Goal: Transaction & Acquisition: Purchase product/service

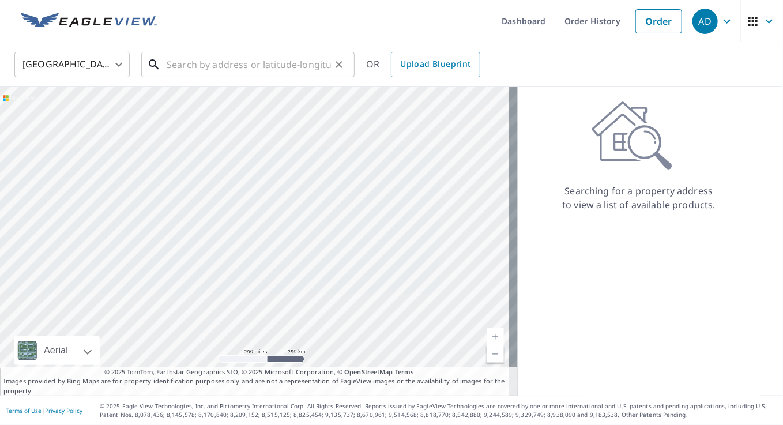
click at [227, 70] on input "text" at bounding box center [249, 64] width 164 height 32
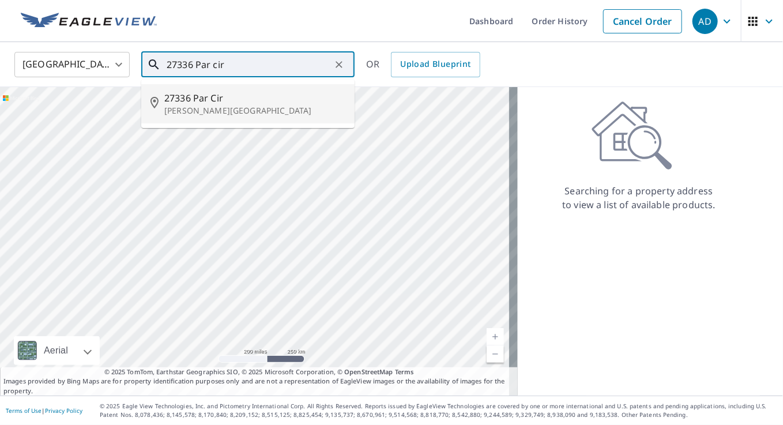
click at [276, 115] on p "[PERSON_NAME][GEOGRAPHIC_DATA]" at bounding box center [254, 111] width 181 height 12
type input "[STREET_ADDRESS][PERSON_NAME]"
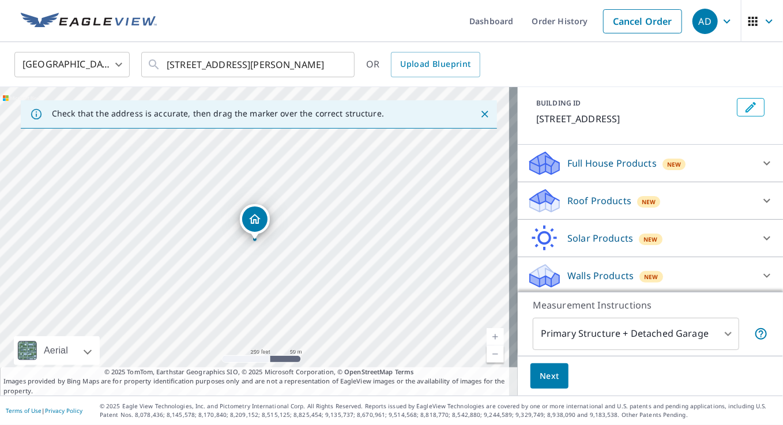
scroll to position [62, 0]
click at [576, 199] on p "Roof Products" at bounding box center [600, 200] width 64 height 14
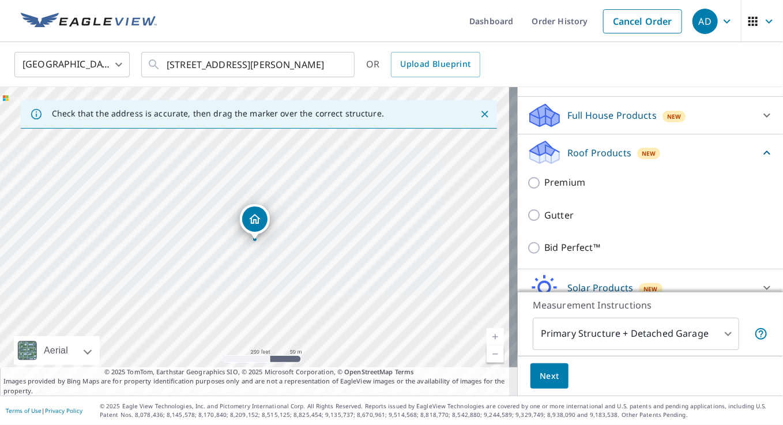
scroll to position [160, 0]
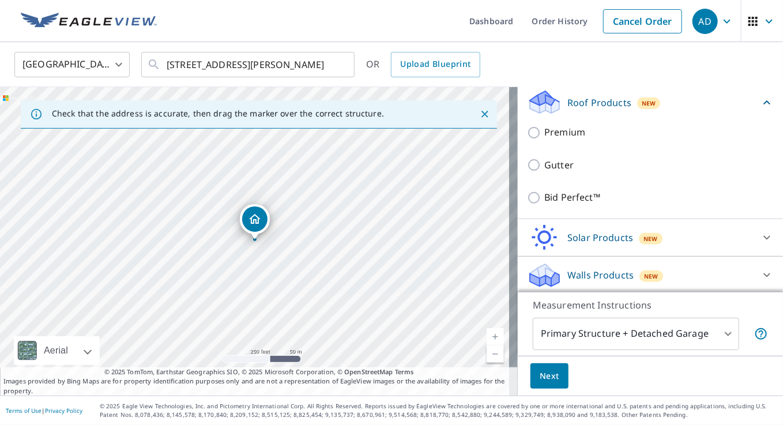
click at [530, 171] on div "Gutter" at bounding box center [650, 165] width 247 height 33
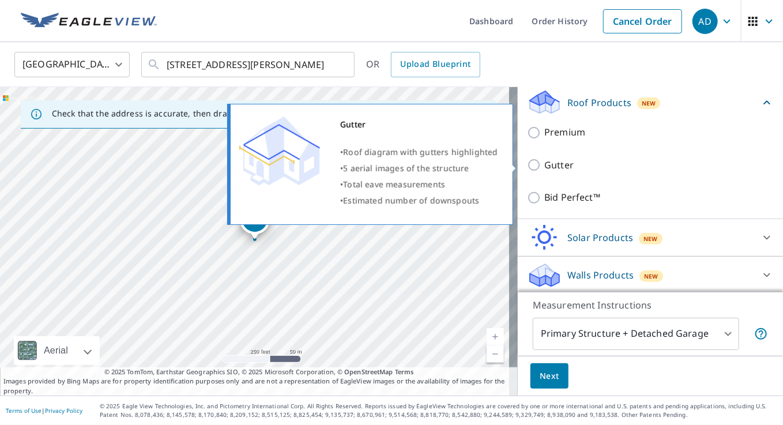
click at [531, 165] on input "Gutter" at bounding box center [535, 165] width 17 height 14
checkbox input "true"
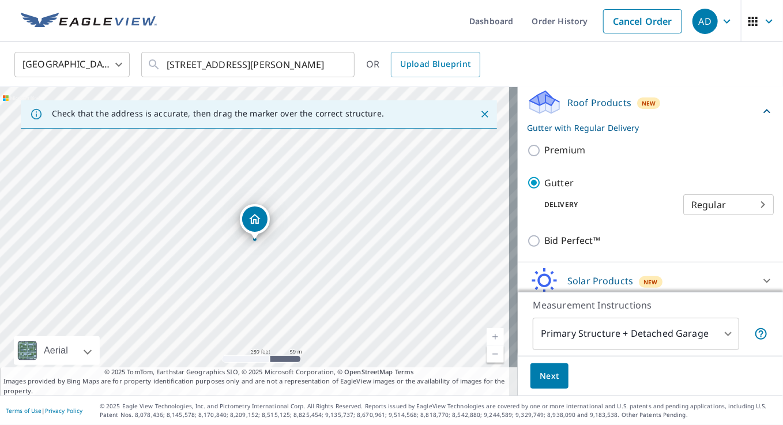
click at [547, 376] on span "Next" at bounding box center [550, 376] width 20 height 14
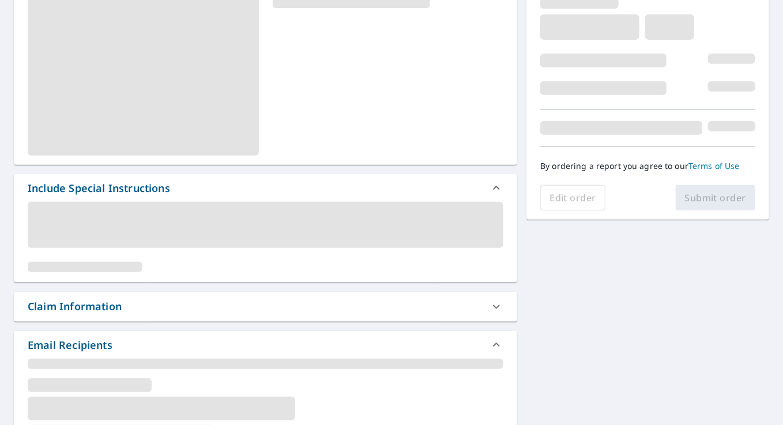
scroll to position [231, 0]
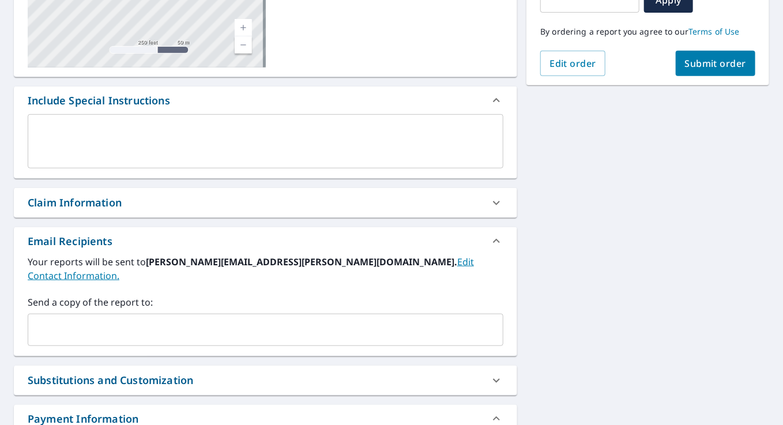
click at [92, 328] on div "​" at bounding box center [266, 330] width 476 height 32
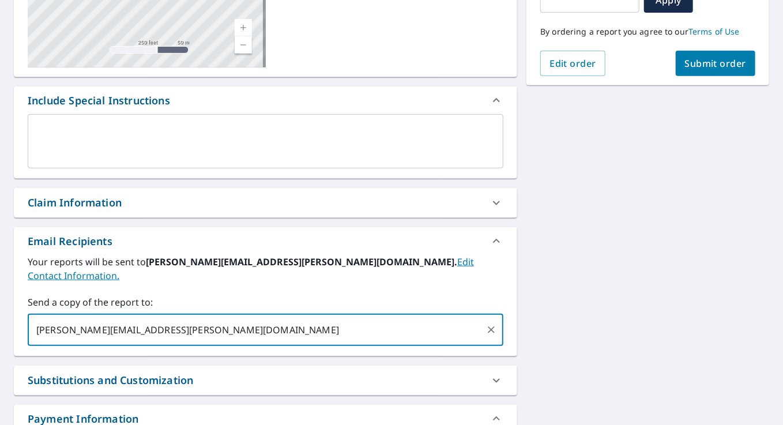
type input "[PERSON_NAME][EMAIL_ADDRESS][PERSON_NAME][DOMAIN_NAME]"
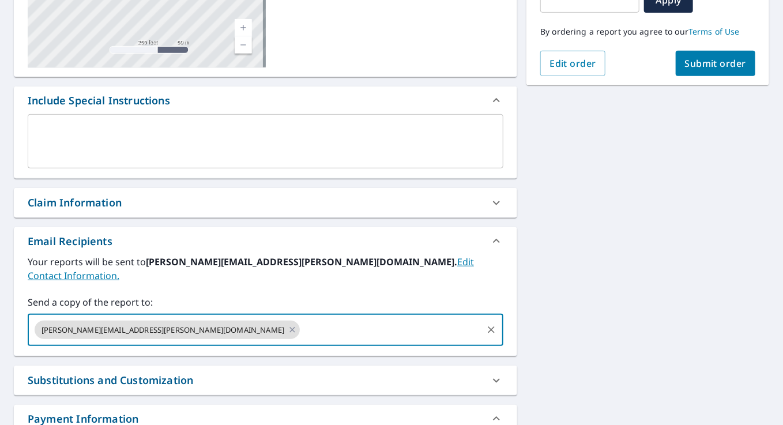
click at [694, 67] on span "Submit order" at bounding box center [716, 63] width 62 height 13
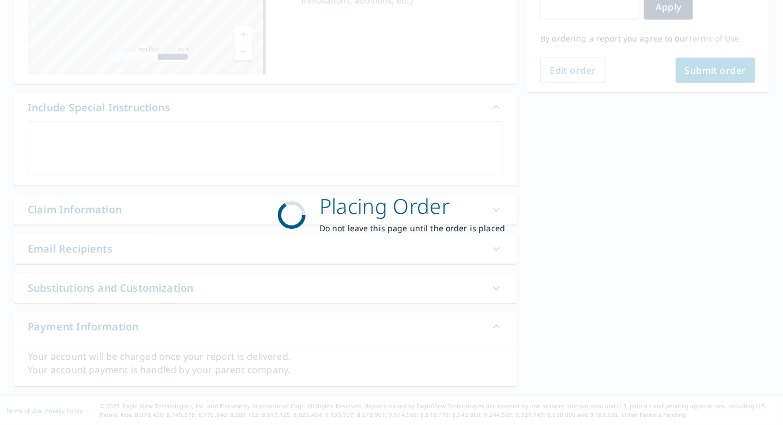
scroll to position [222, 0]
